Goal: Find specific page/section: Find specific page/section

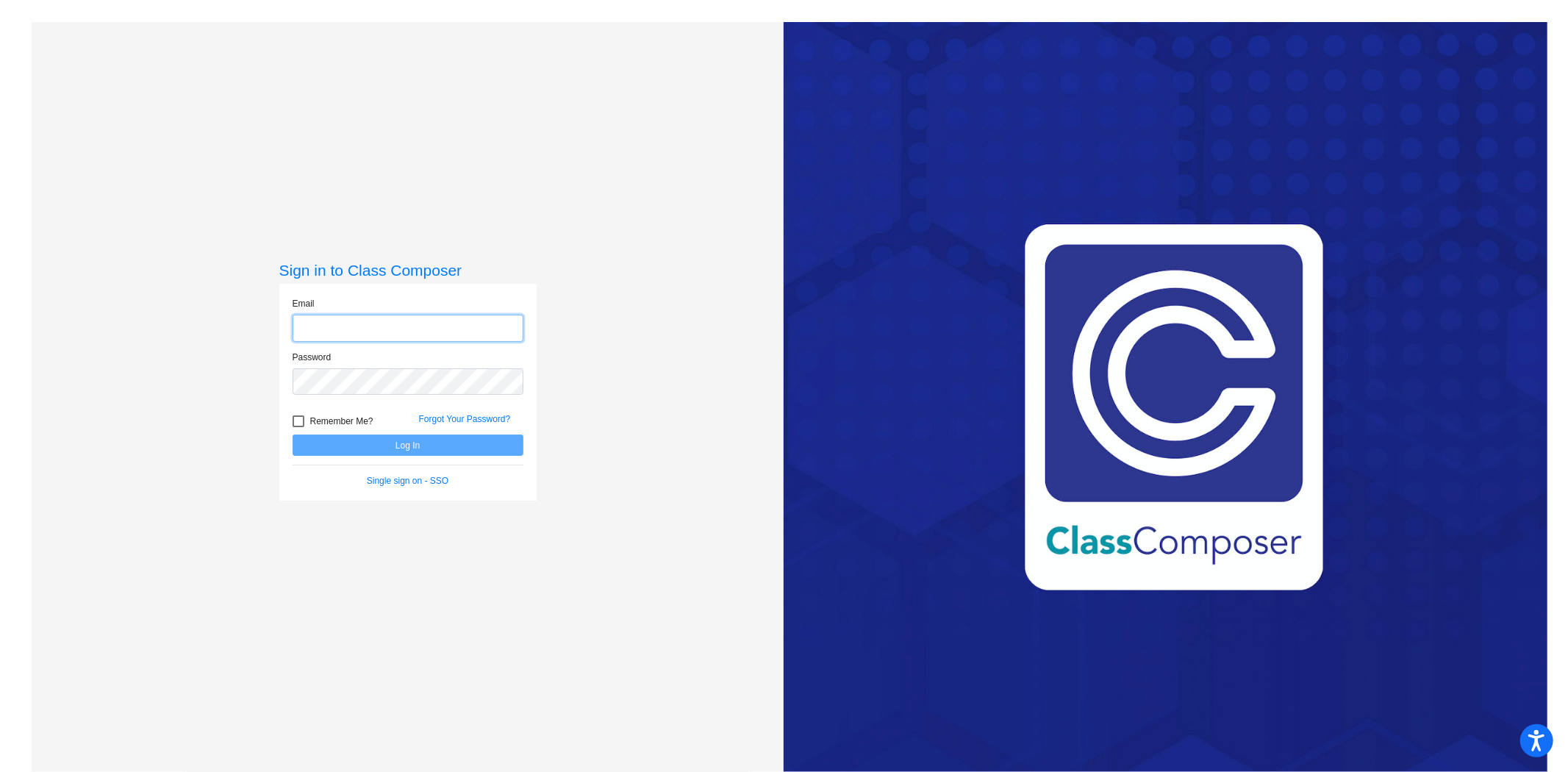
click at [406, 328] on input "email" at bounding box center [407, 328] width 231 height 27
type input "[EMAIL_ADDRESS][DOMAIN_NAME]"
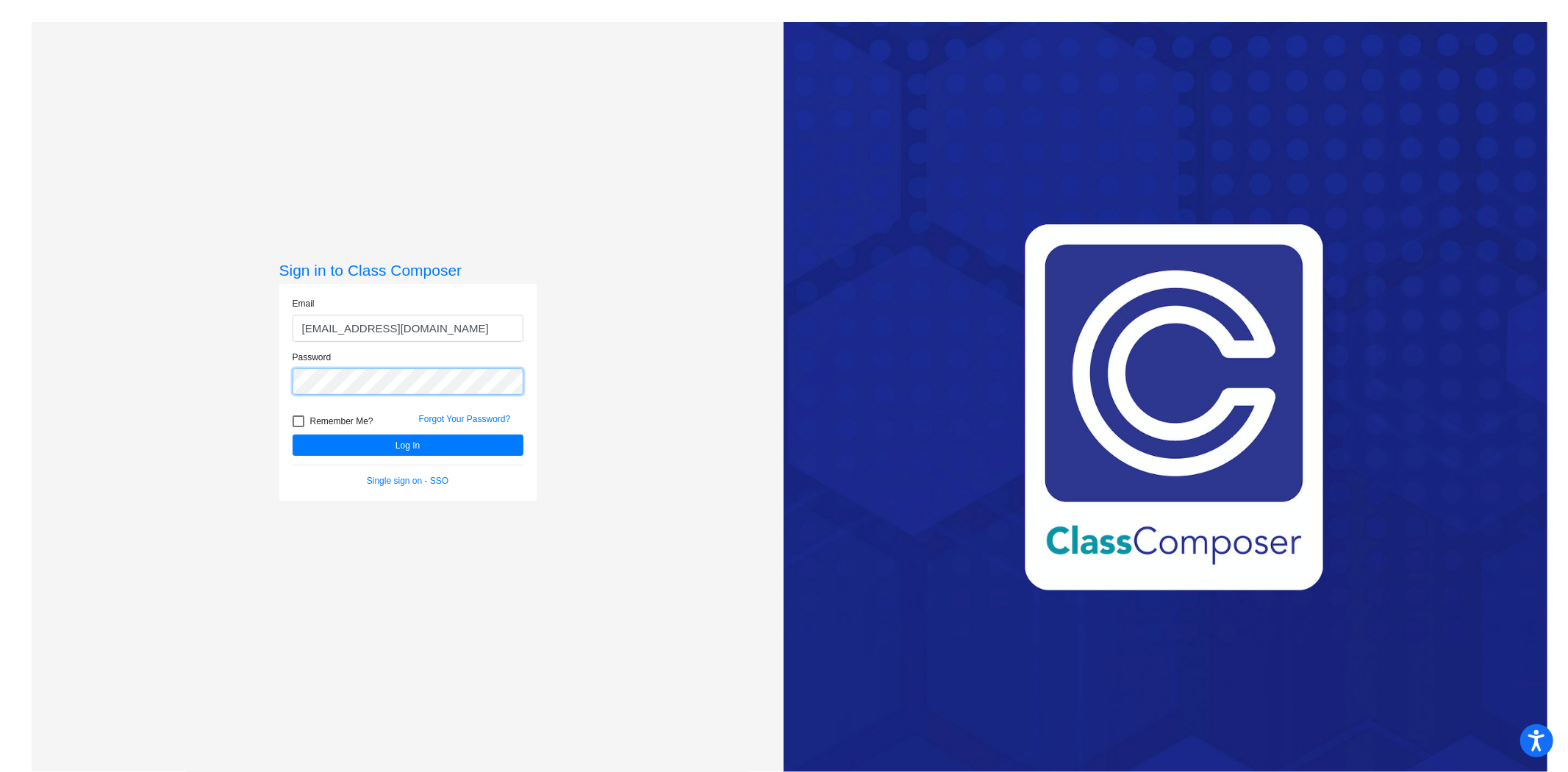
click at [293, 435] on button "Log In" at bounding box center [407, 445] width 231 height 21
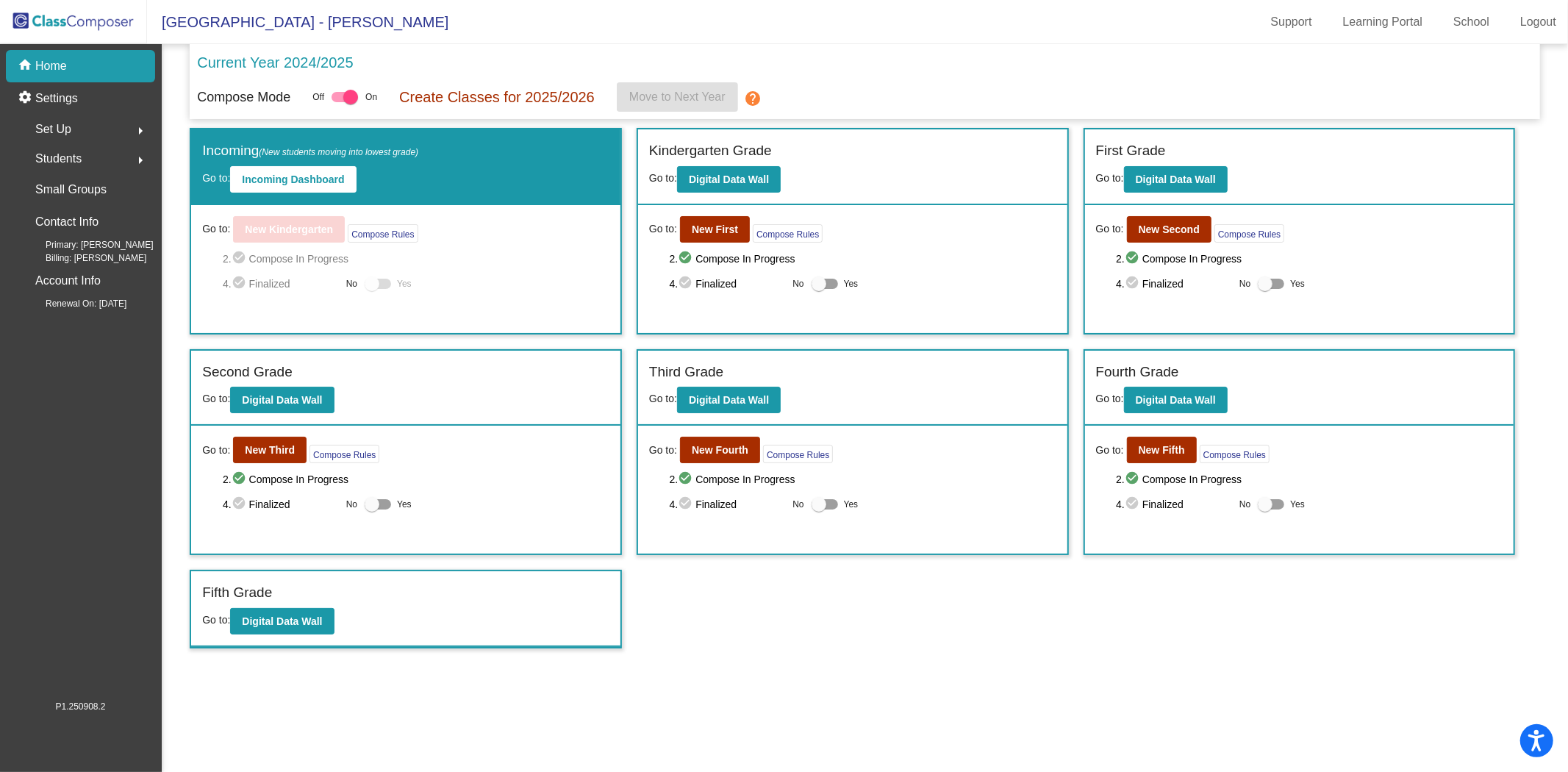
click at [56, 159] on span "Students" at bounding box center [58, 158] width 46 height 20
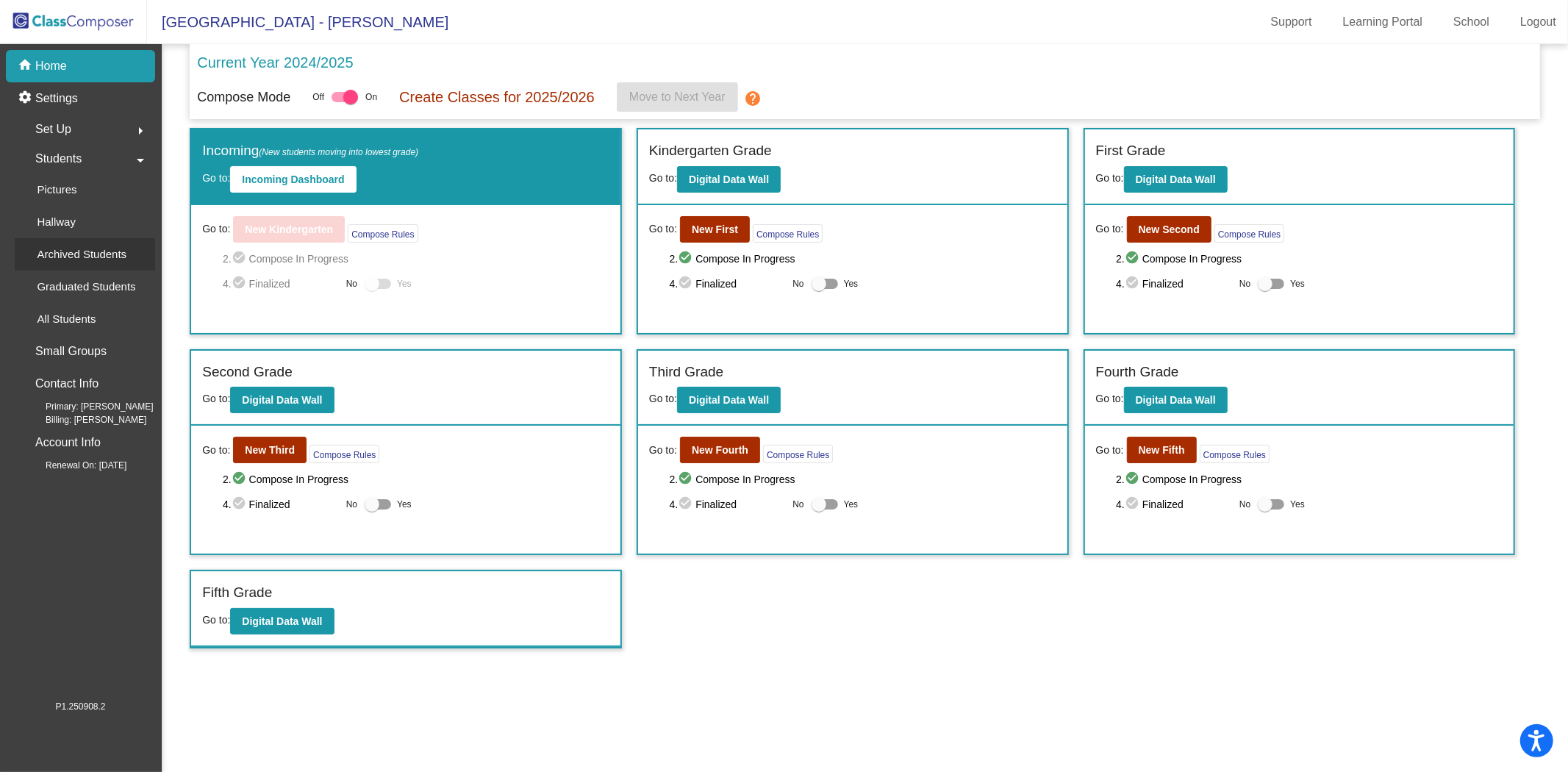
click at [86, 248] on p "Archived Students" at bounding box center [81, 254] width 90 height 18
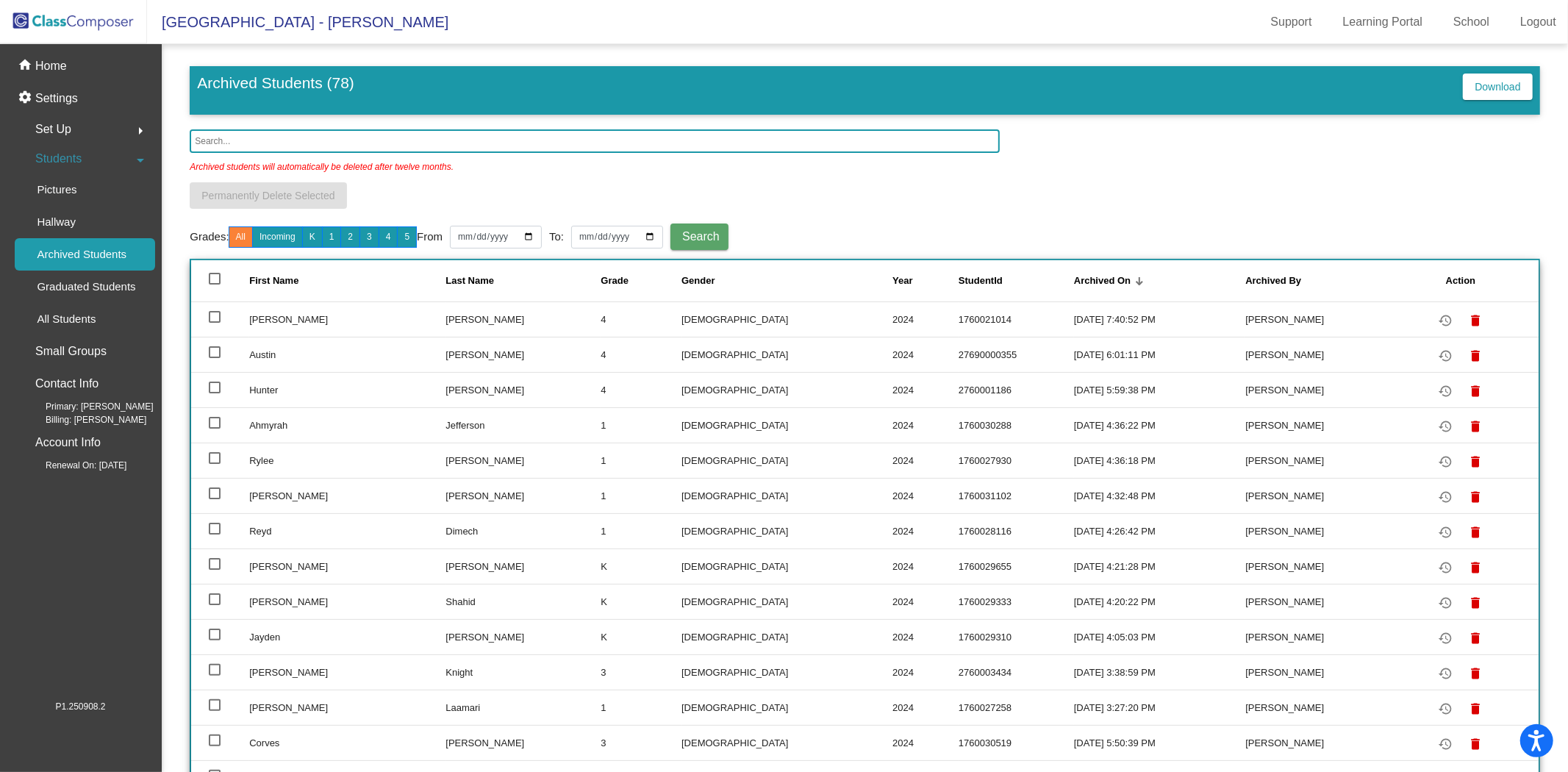
click at [270, 142] on input "text" at bounding box center [595, 141] width 810 height 24
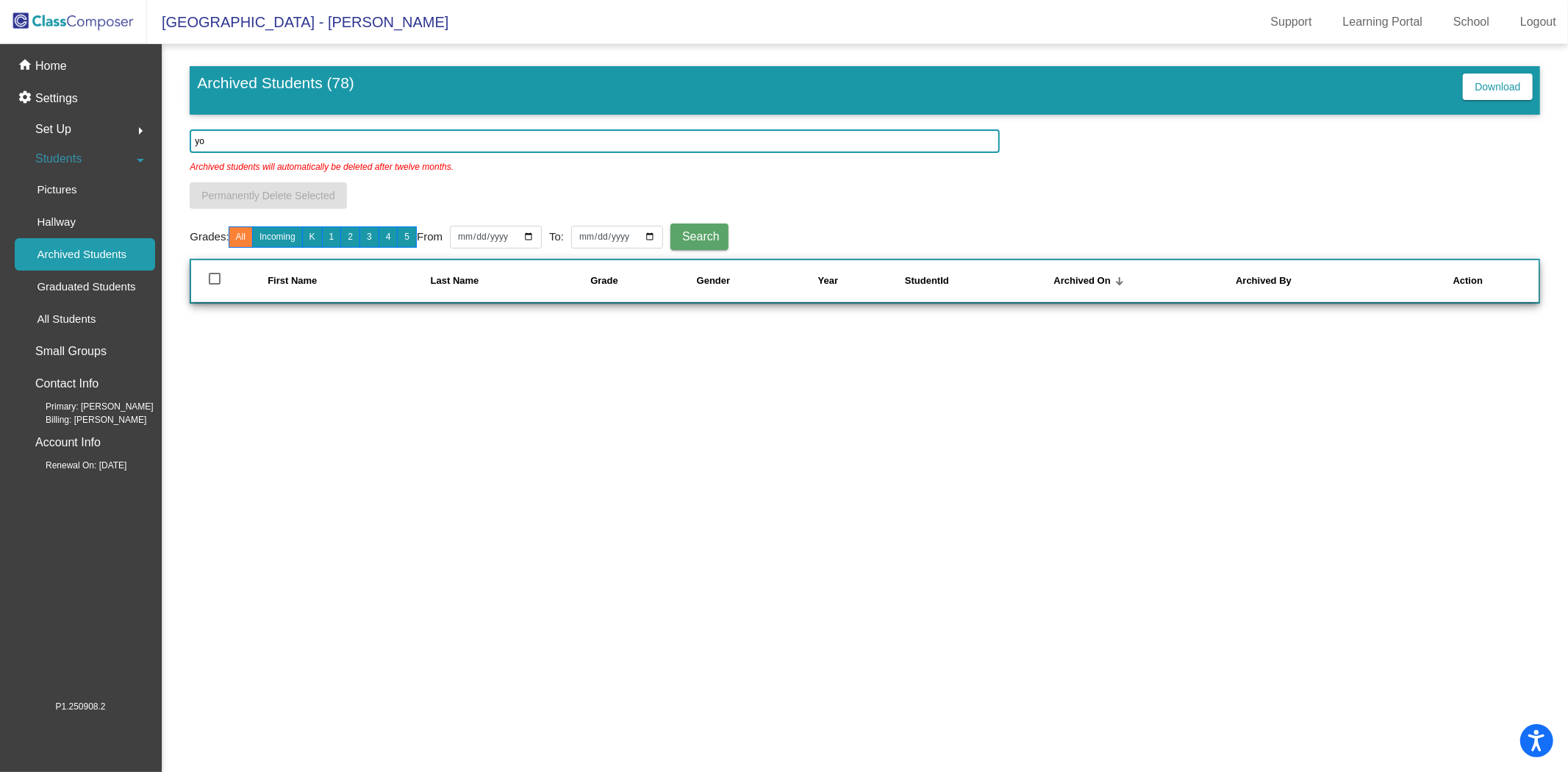
type input "y"
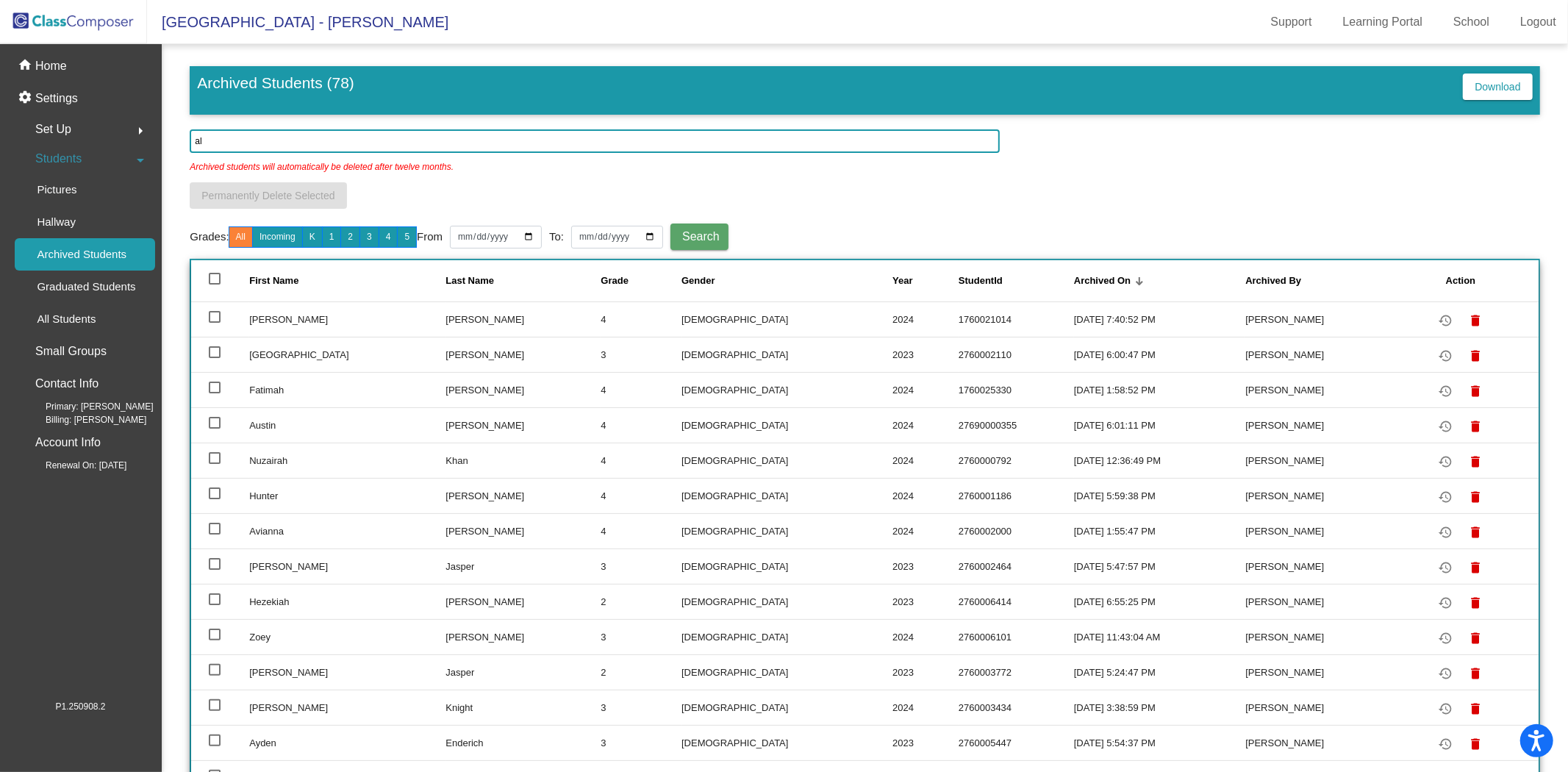
type input "a"
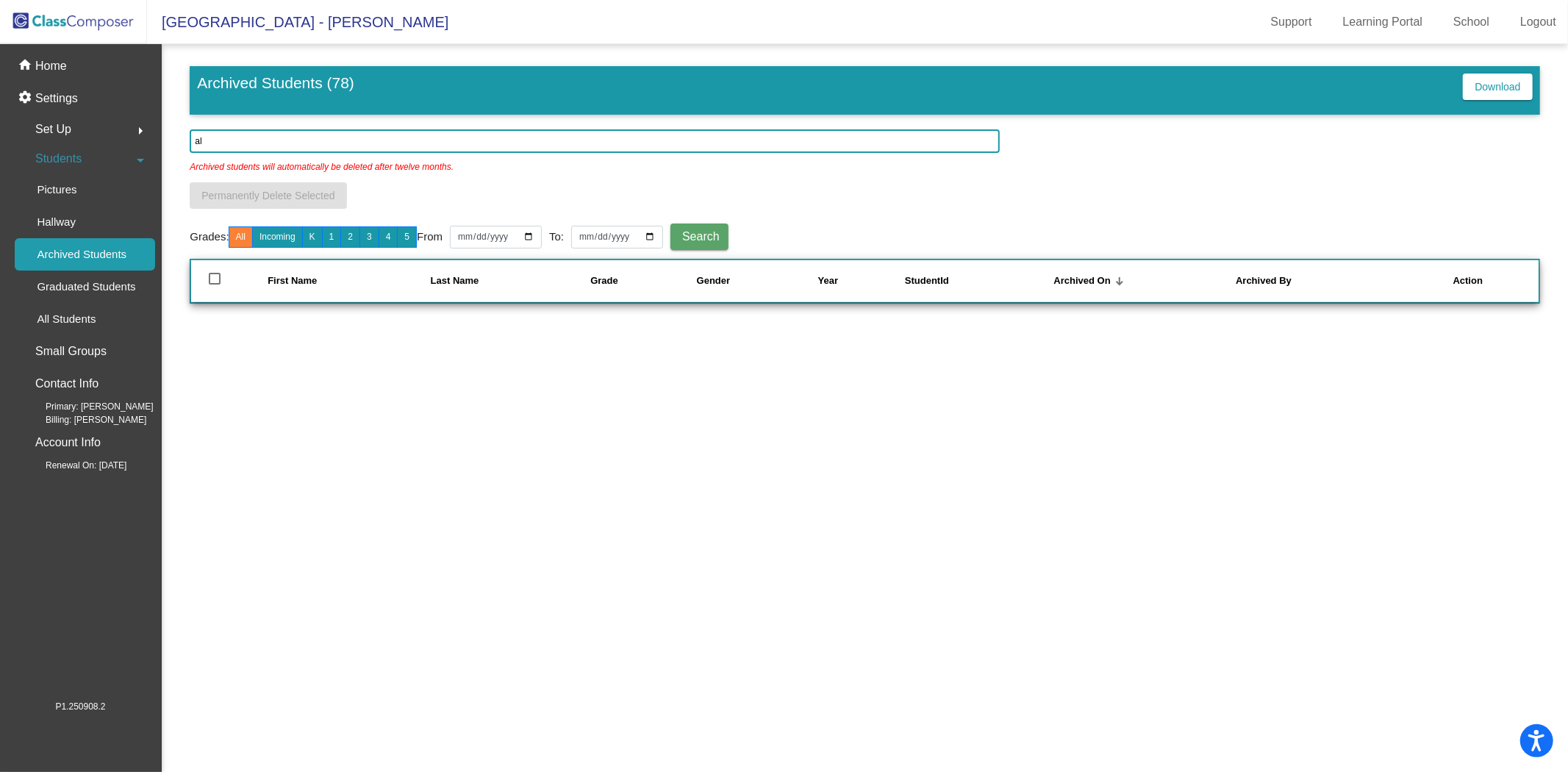
type input "a"
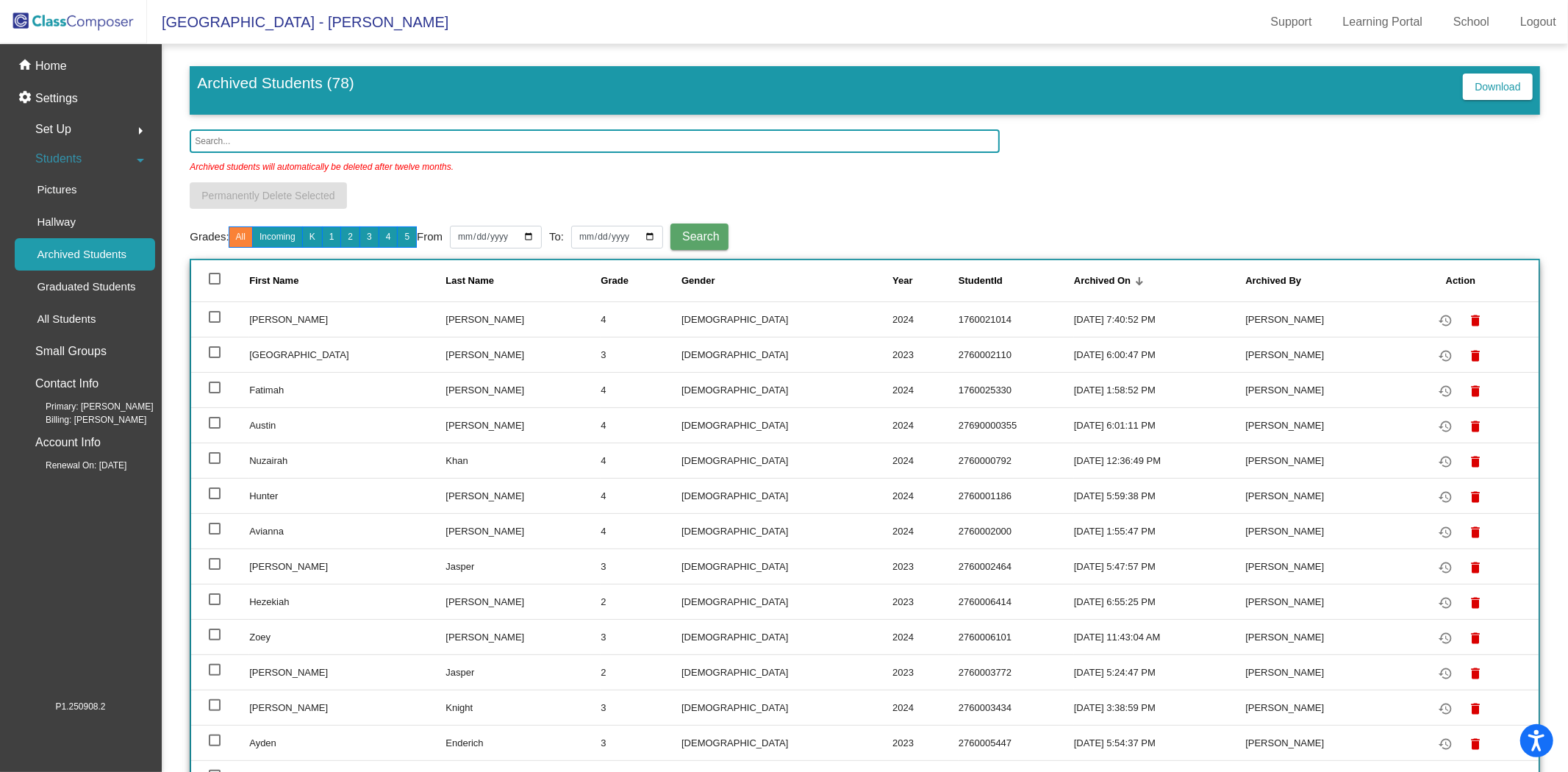
click at [93, 23] on img at bounding box center [73, 21] width 147 height 43
